Goal: Transaction & Acquisition: Purchase product/service

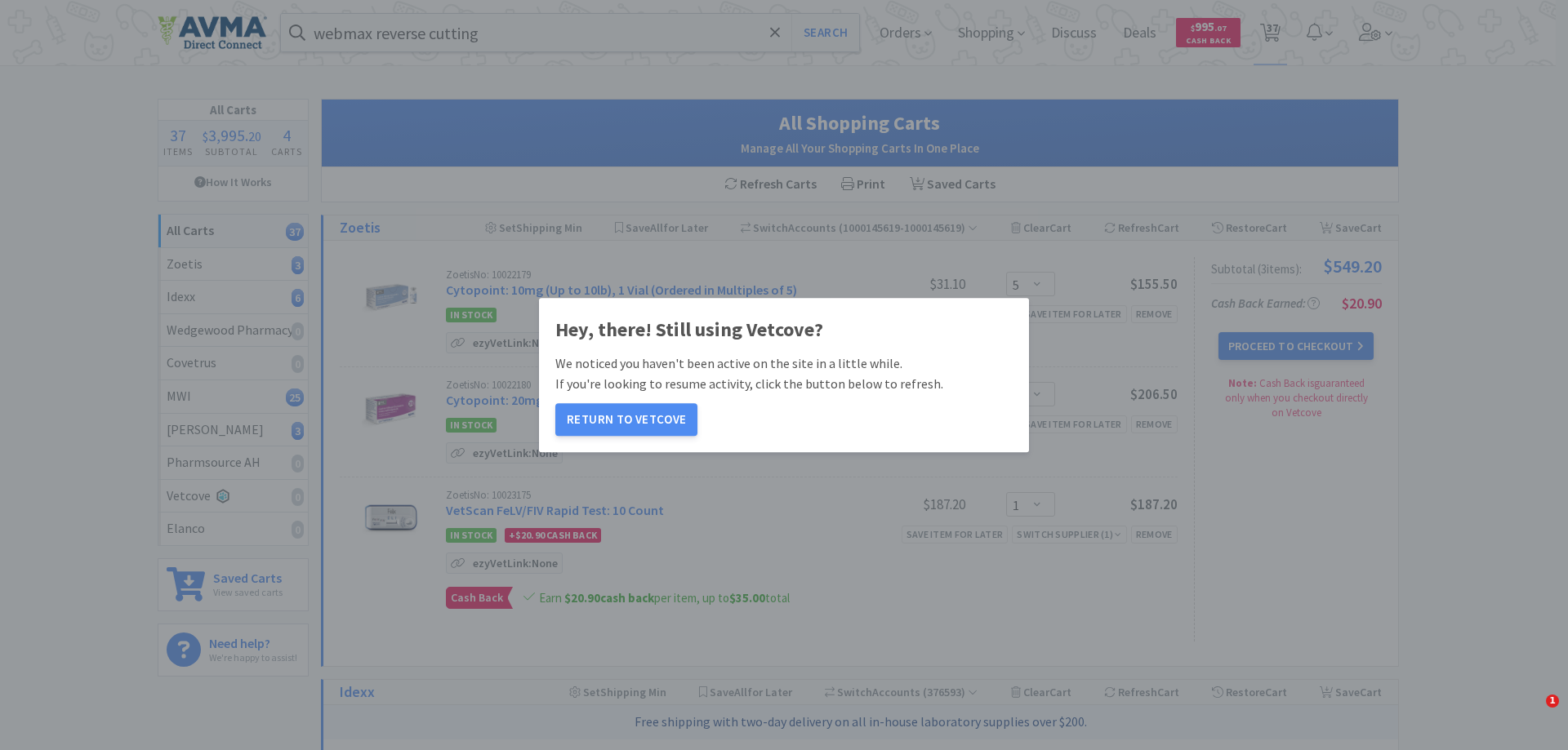
select select "5"
select select "1"
select select "50"
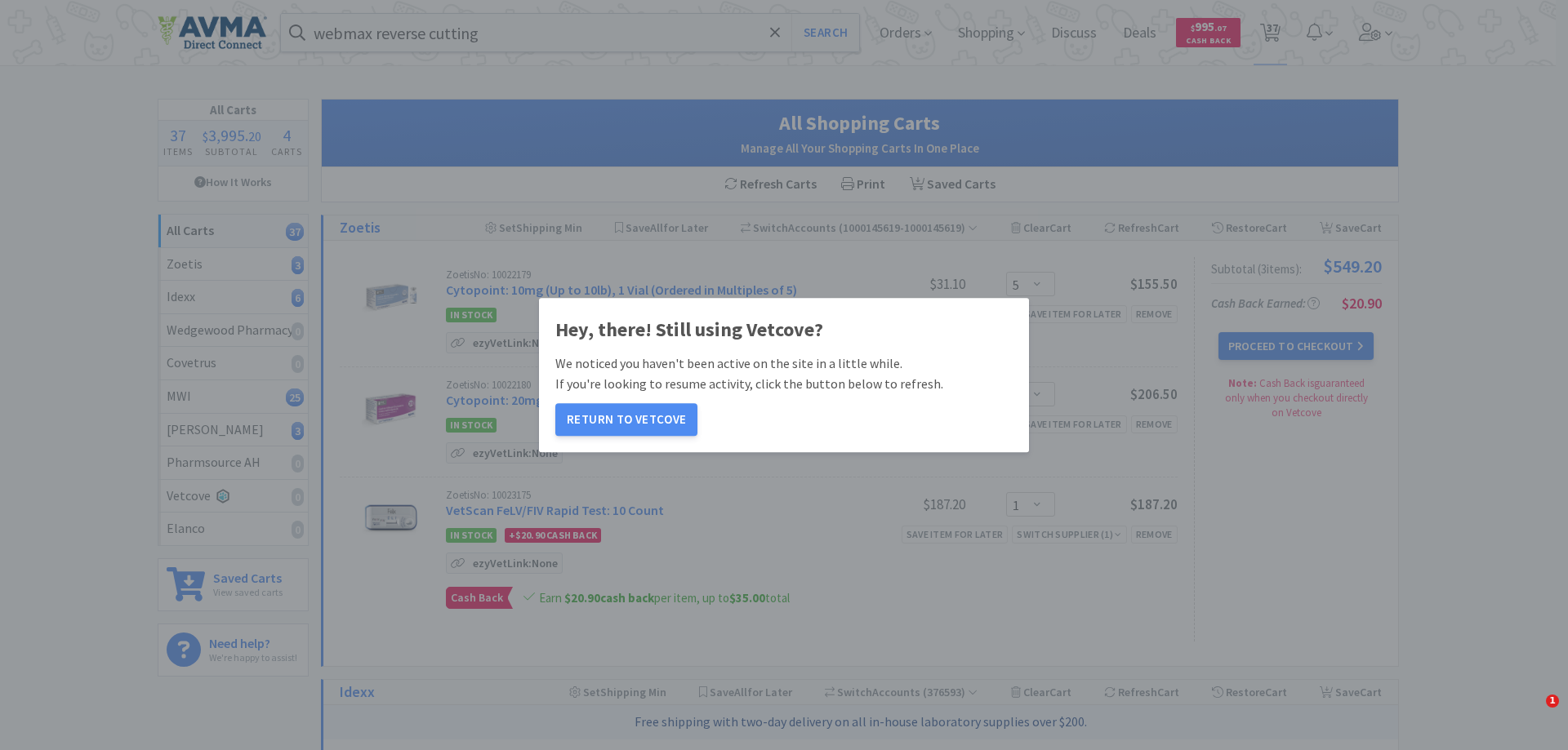
select select "50"
select select "1"
select select "2"
select select "3"
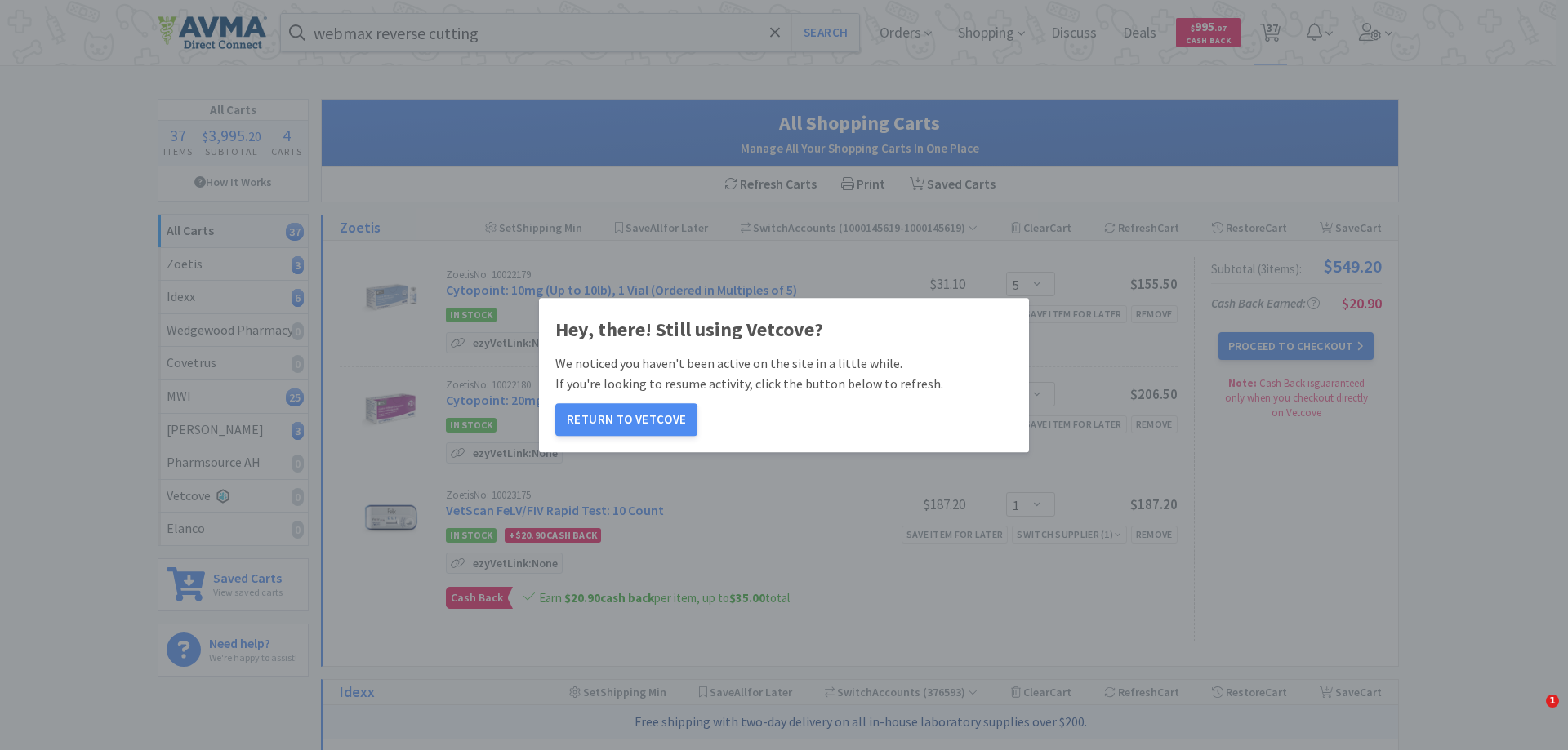
select select "1"
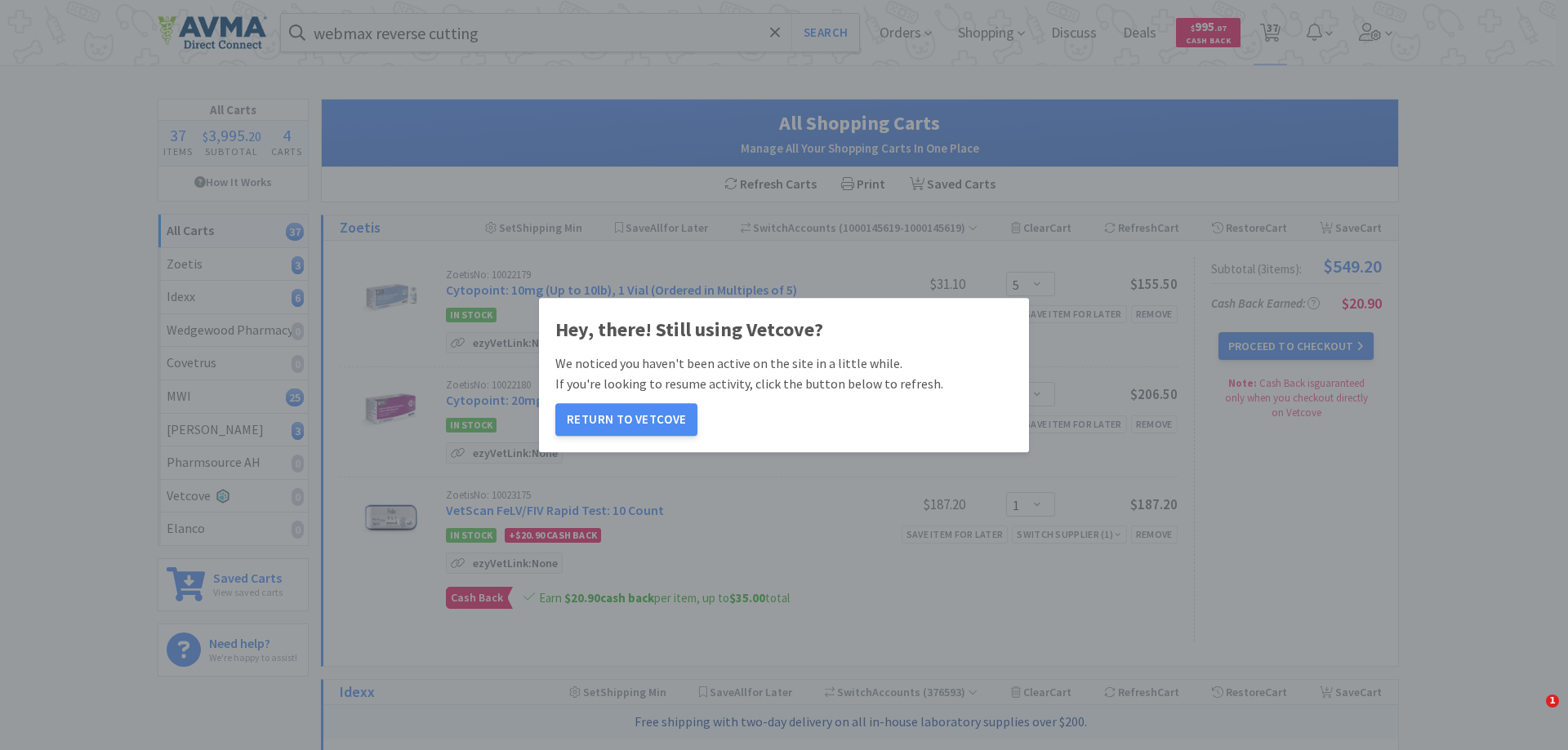
select select "1"
select select "3"
select select "2"
select select "10"
select select "1"
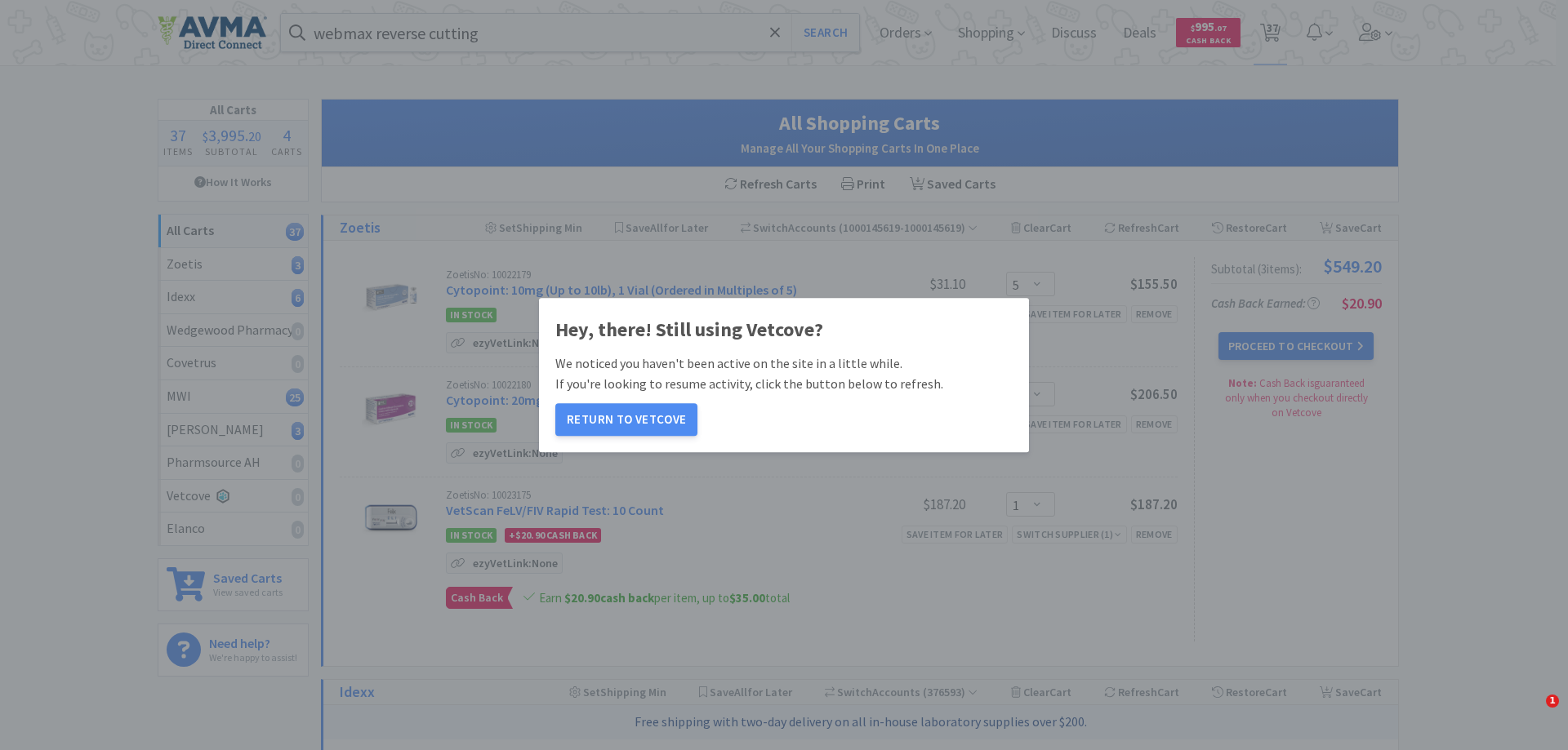
select select "1"
select select "5"
select select "1"
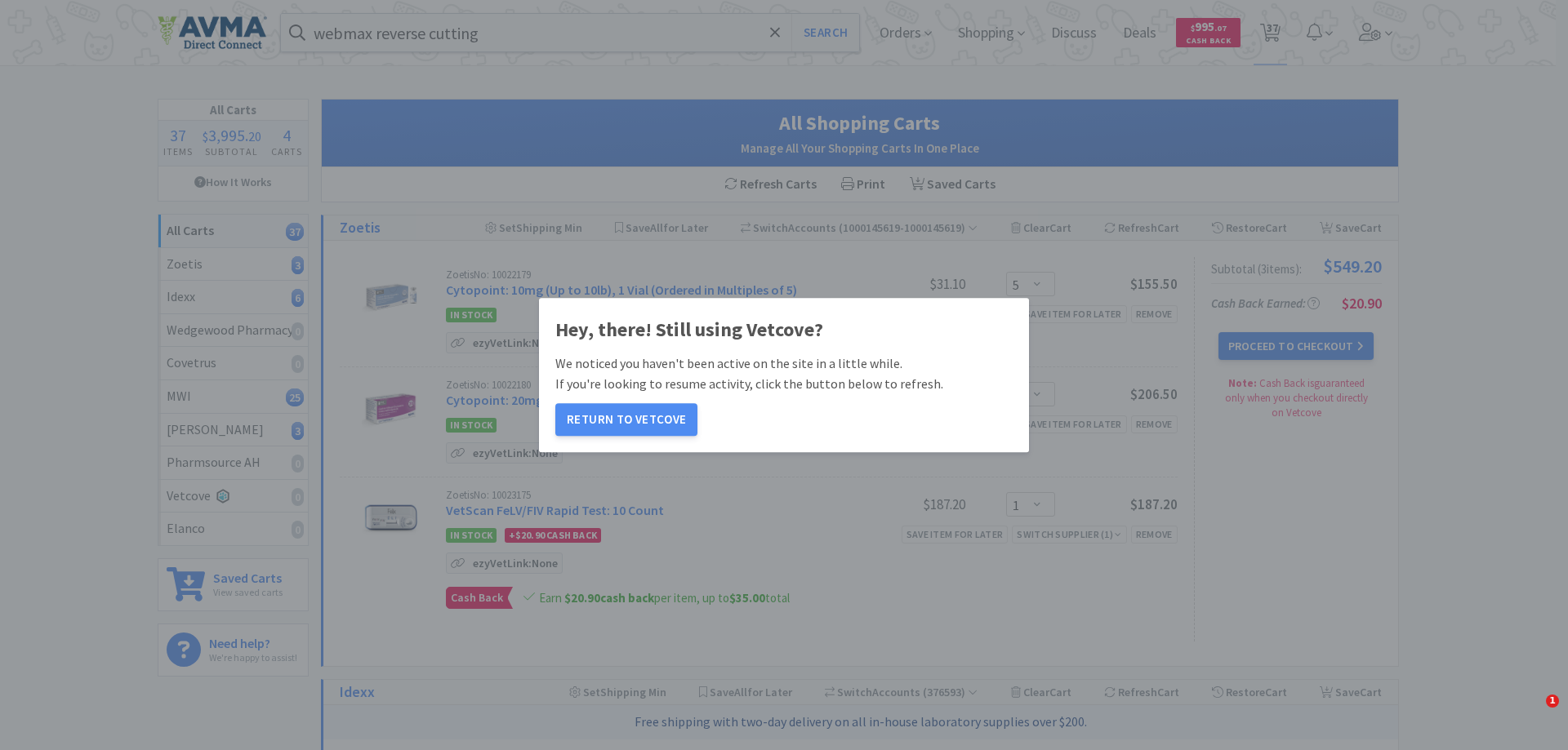
select select "2"
select select "1"
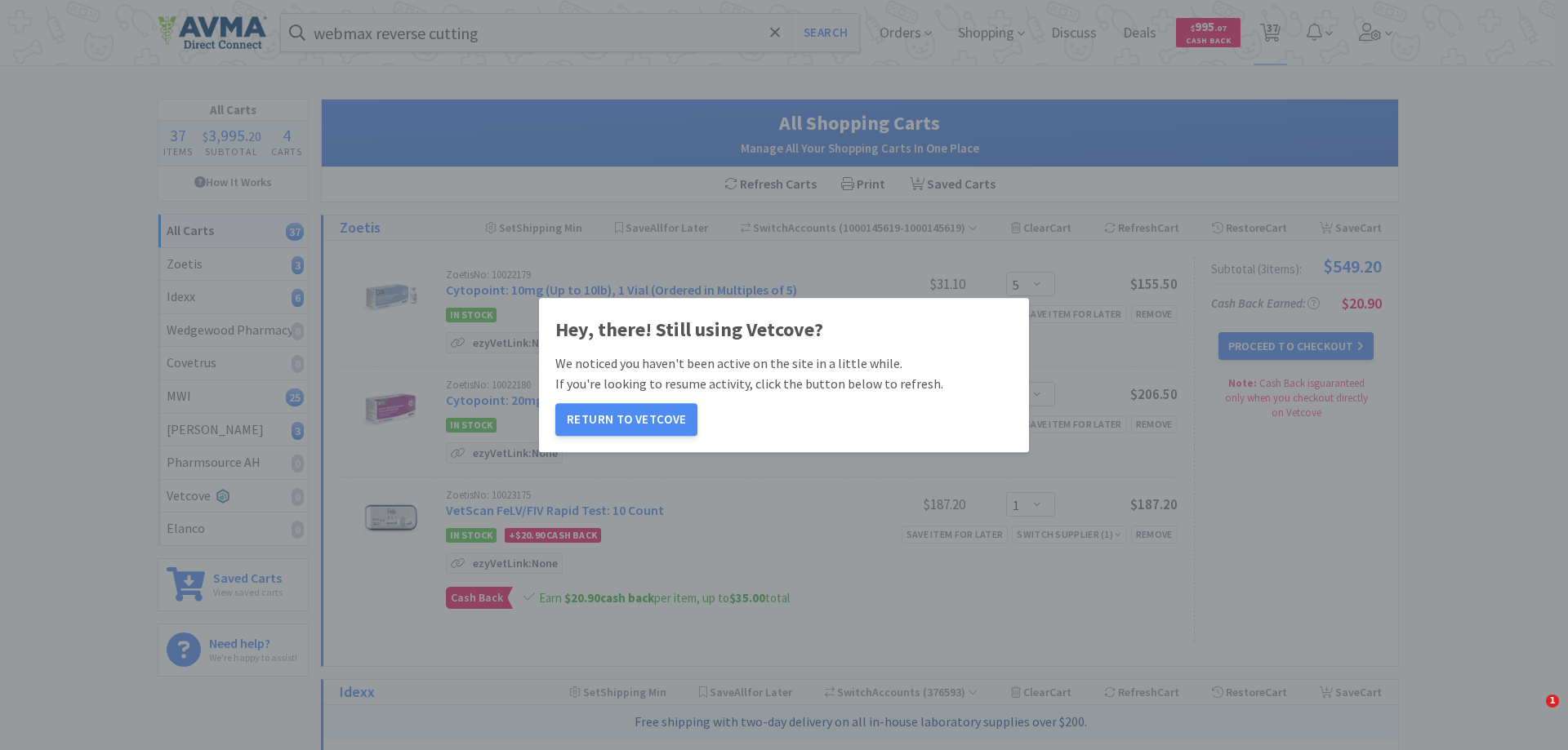
select select "1"
select select "4"
select select "1"
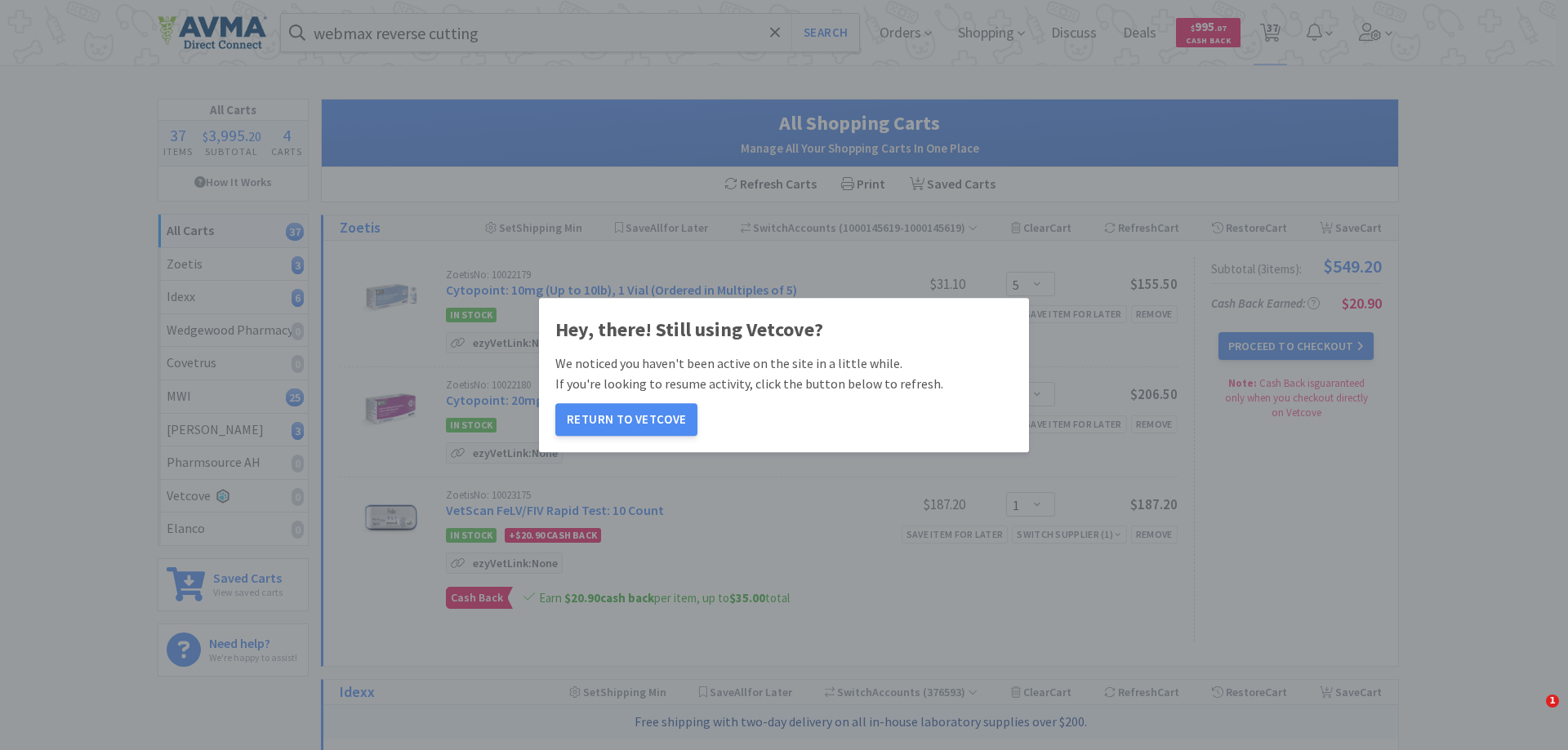
select select "20"
select select "2"
